Goal: Check status: Check status

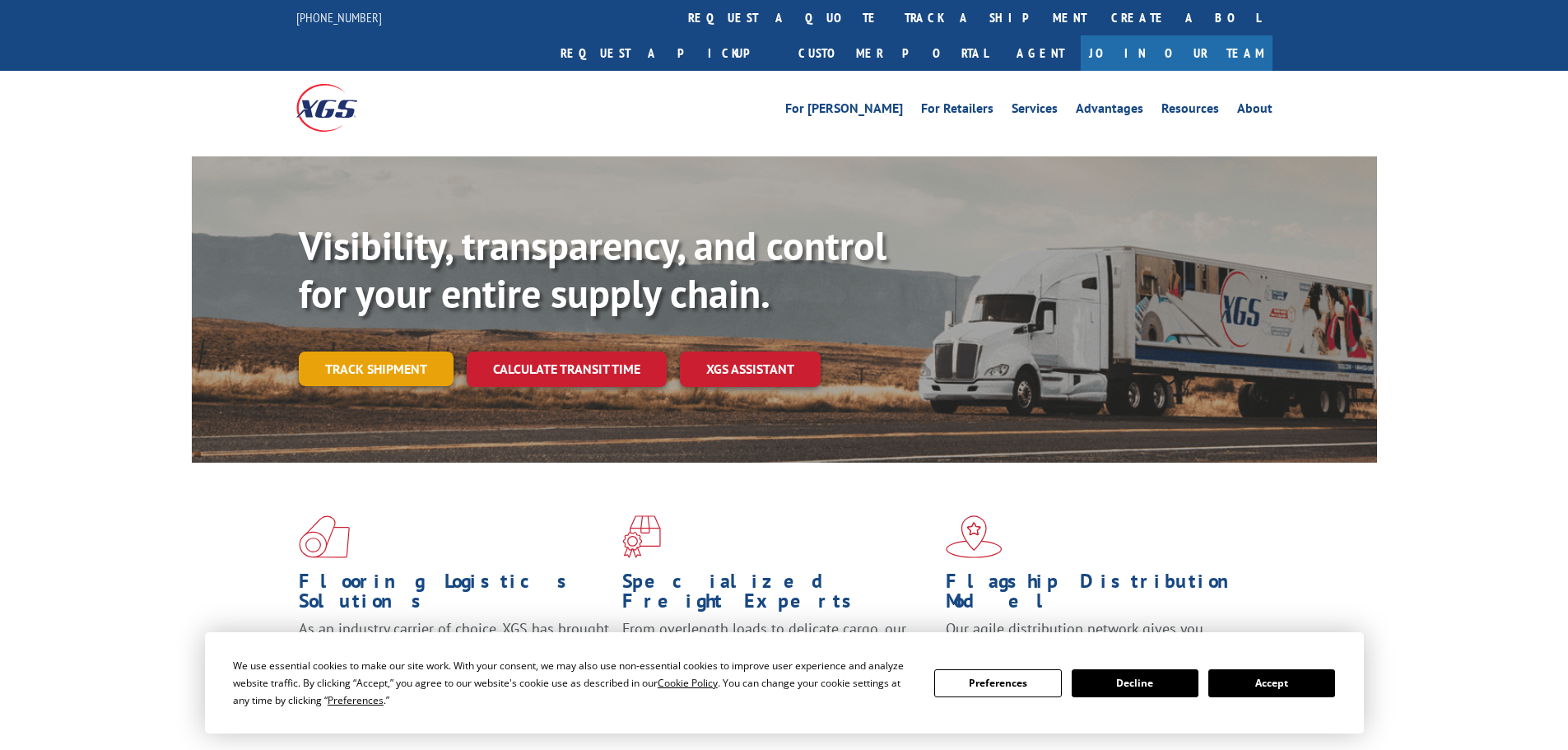
click at [333, 351] on link "Track shipment" at bounding box center [376, 368] width 154 height 35
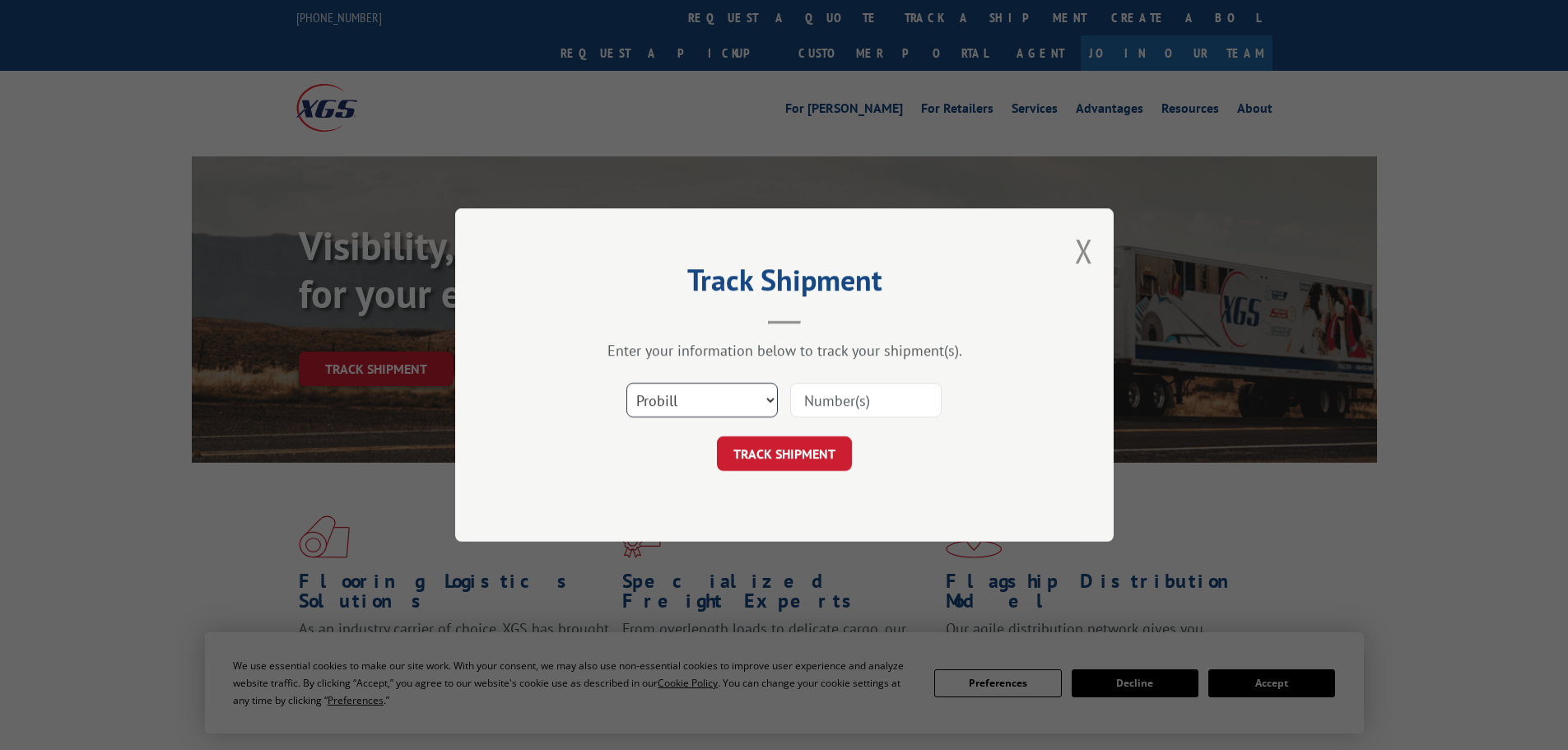
click at [704, 398] on select "Select category... Probill BOL PO" at bounding box center [702, 400] width 151 height 35
select select "bol"
click at [627, 383] on select "Select category... Probill BOL PO" at bounding box center [702, 400] width 151 height 35
click at [810, 401] on input at bounding box center [865, 400] width 151 height 35
paste input "2853696"
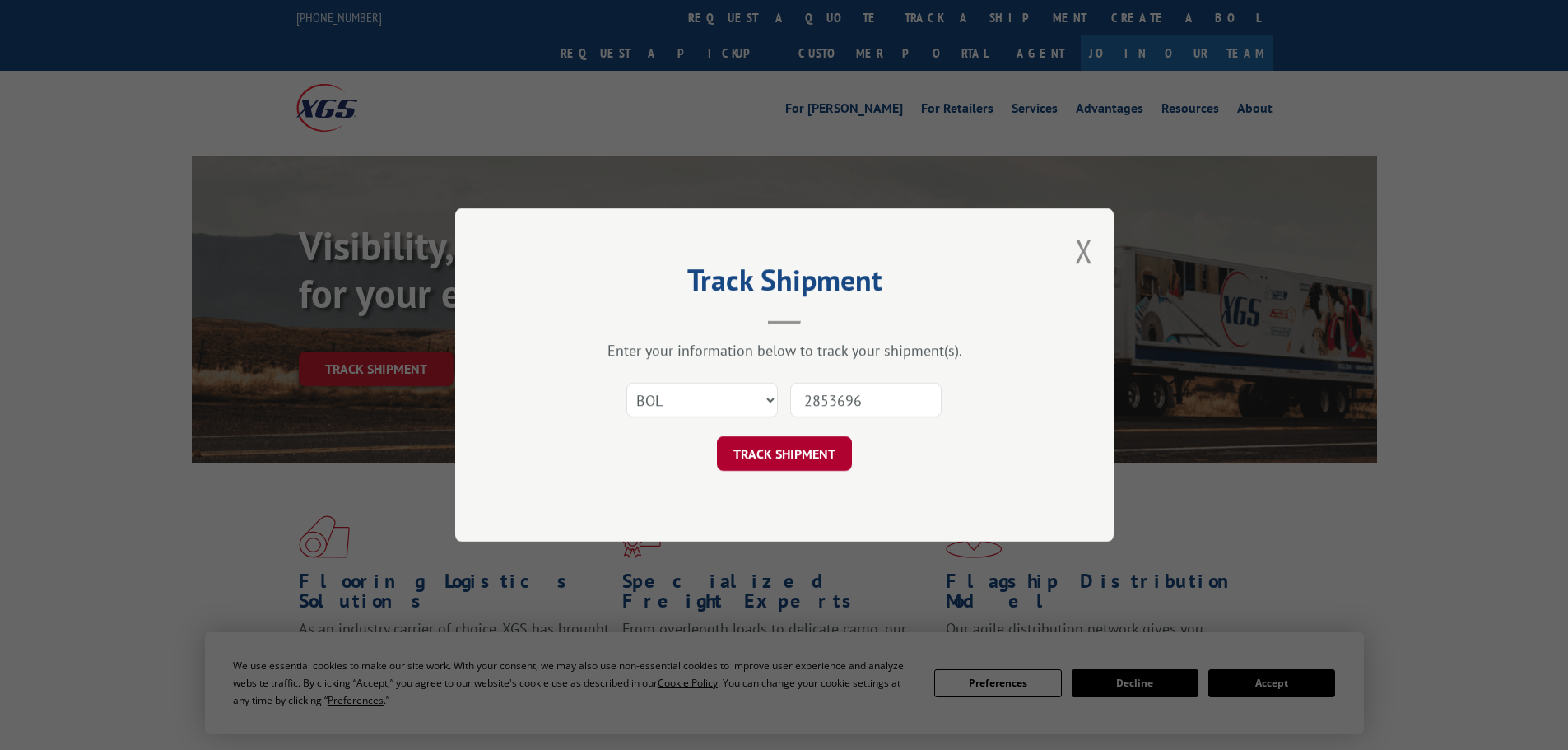
type input "2853696"
click at [780, 461] on button "TRACK SHIPMENT" at bounding box center [784, 453] width 135 height 35
